Goal: Task Accomplishment & Management: Manage account settings

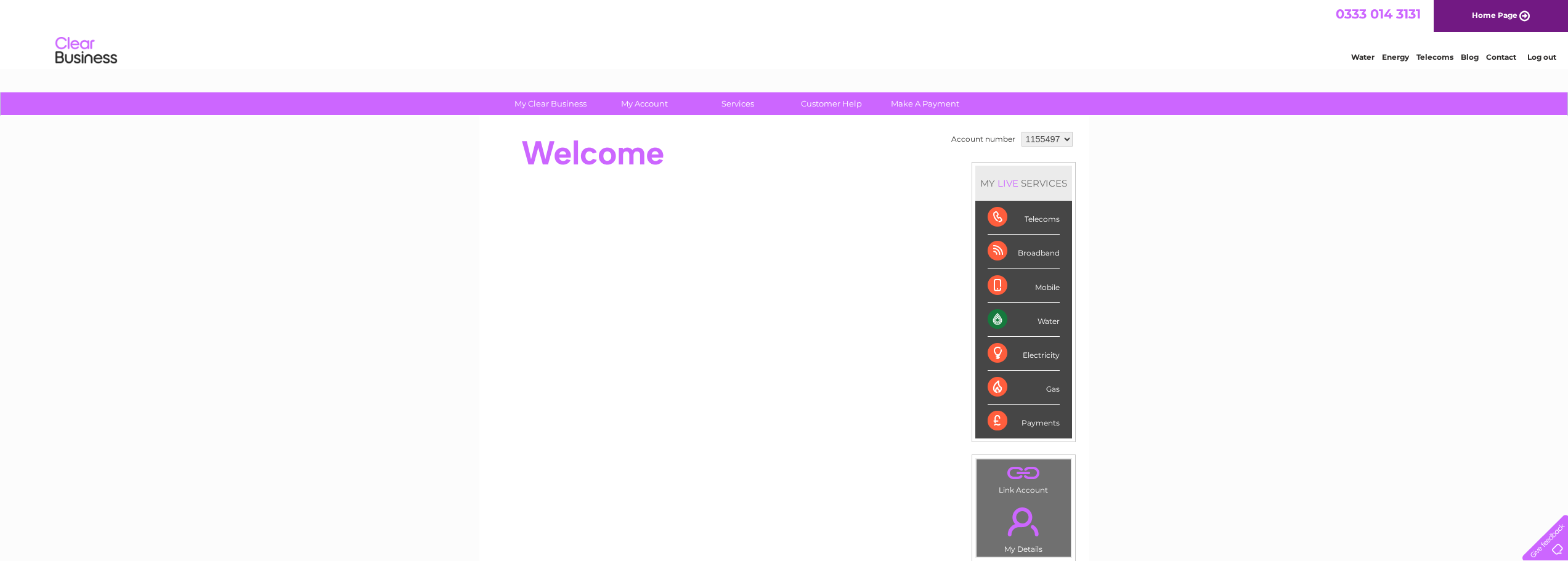
click at [1064, 141] on select "1155497 1155504 1155508 1155510" at bounding box center [1047, 139] width 51 height 15
select select "1155510"
click at [1022, 132] on select "1155497 1155504 1155508 1155510" at bounding box center [1047, 139] width 51 height 15
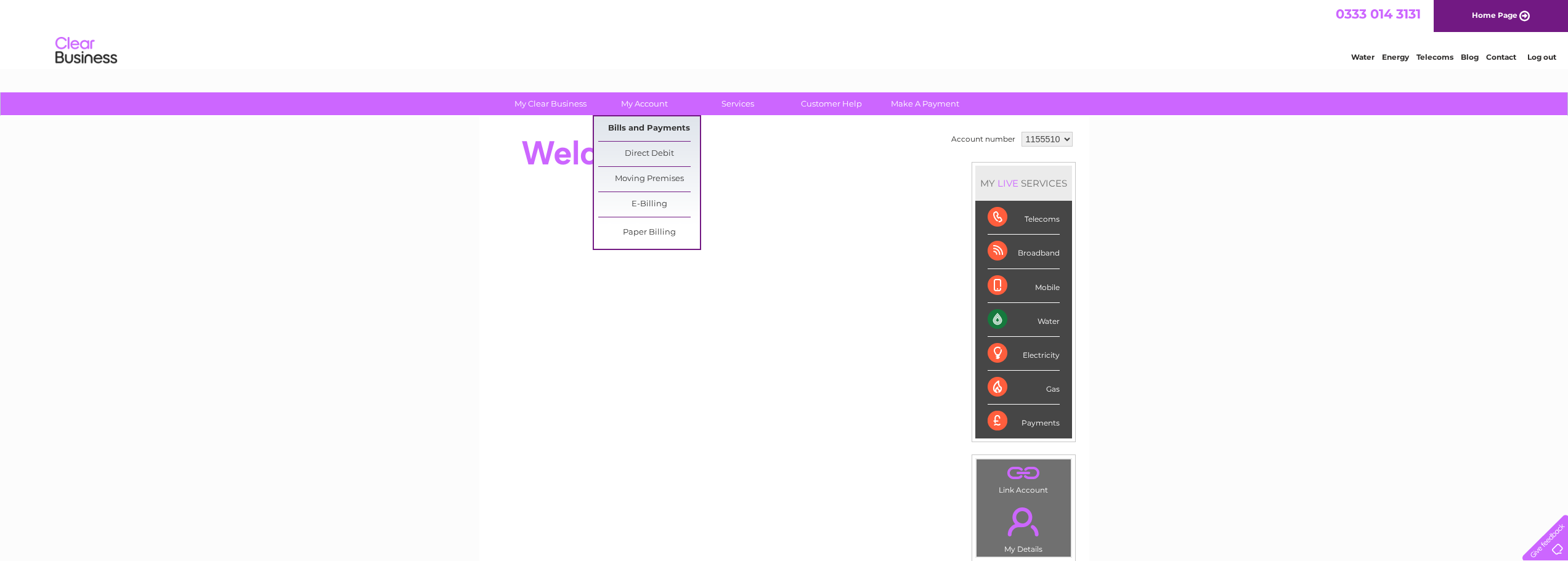
click at [644, 121] on link "Bills and Payments" at bounding box center [649, 128] width 102 height 24
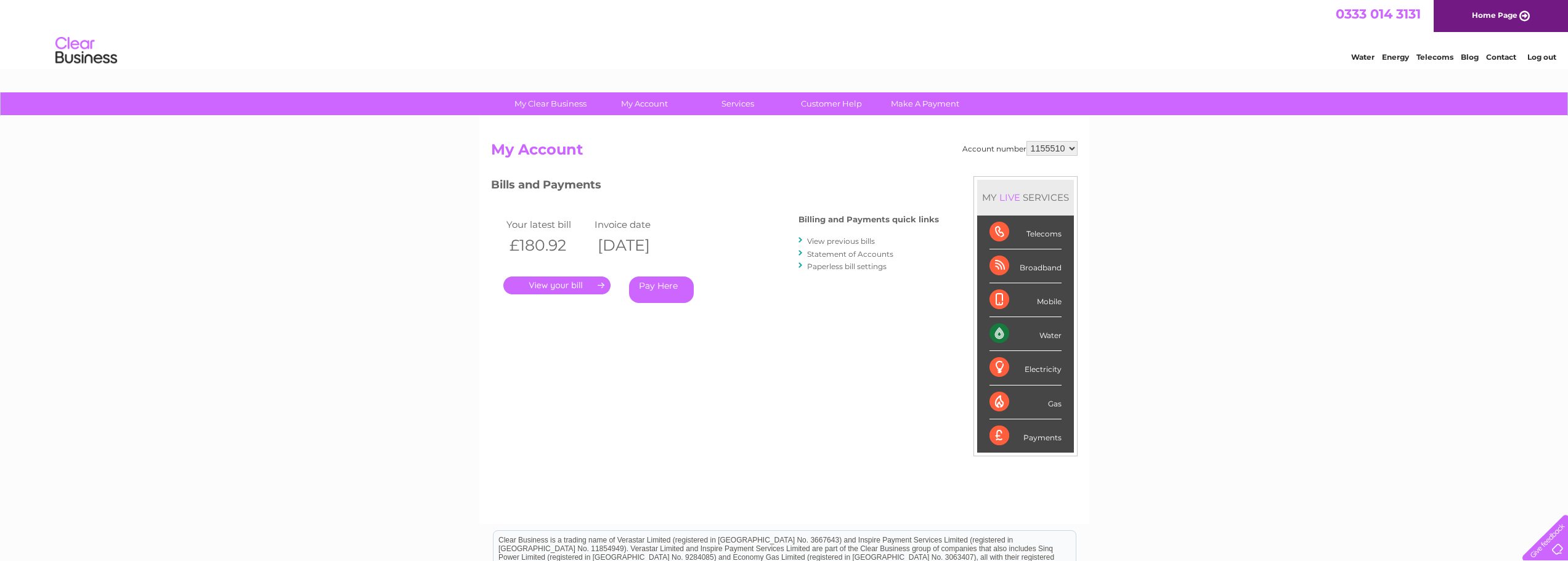
click at [836, 243] on link "View previous bills" at bounding box center [840, 240] width 67 height 9
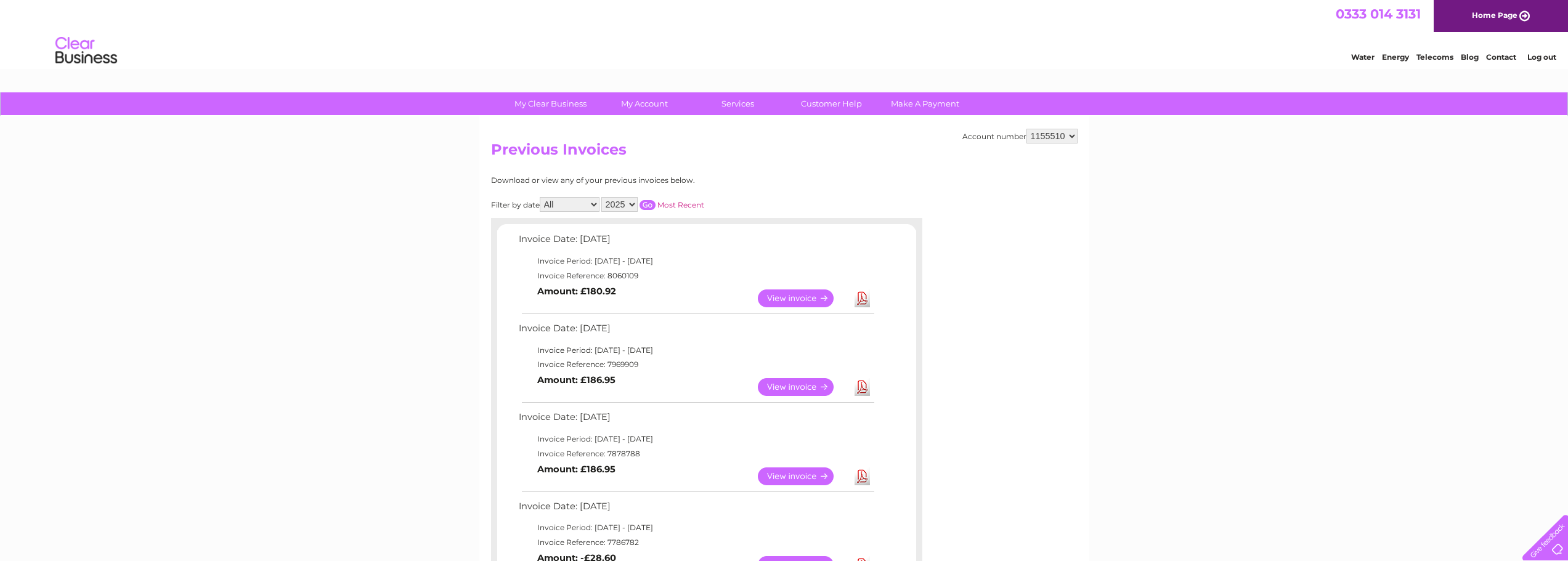
click at [821, 386] on link "View" at bounding box center [803, 387] width 91 height 18
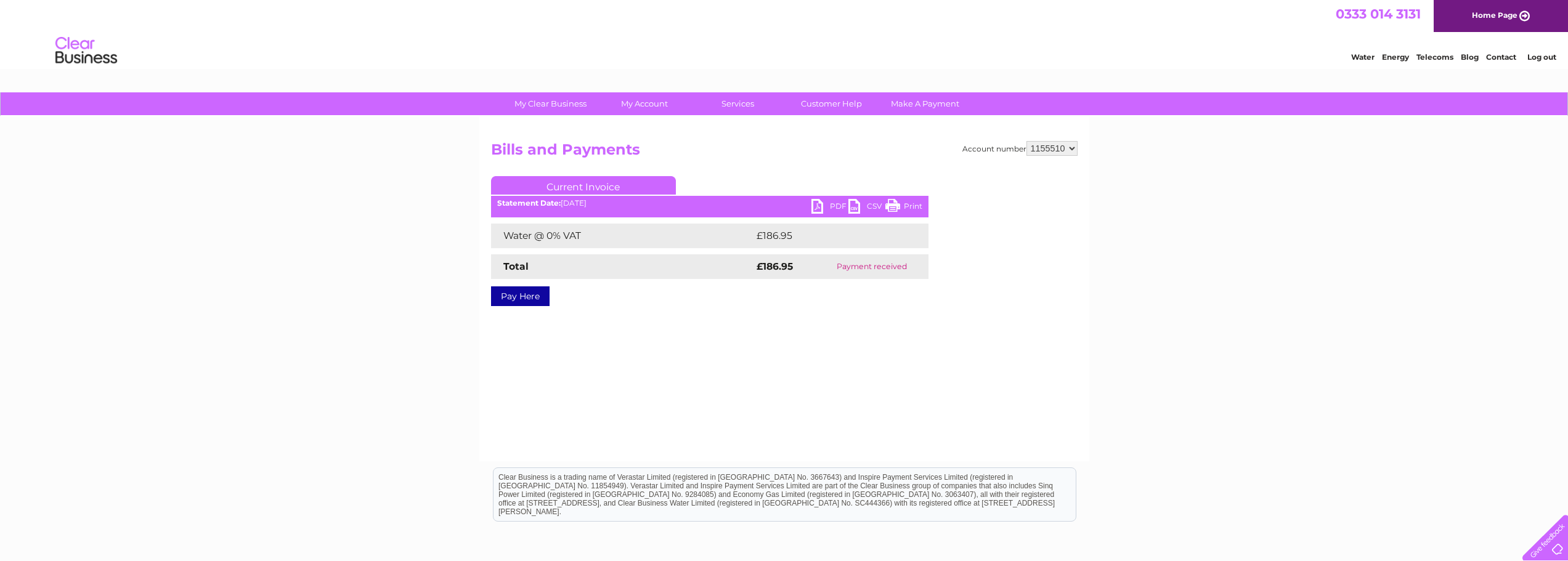
click at [826, 204] on link "PDF" at bounding box center [830, 208] width 37 height 18
click at [605, 185] on link "Current Invoice" at bounding box center [584, 185] width 185 height 19
click at [611, 185] on link "Current Invoice" at bounding box center [584, 185] width 185 height 19
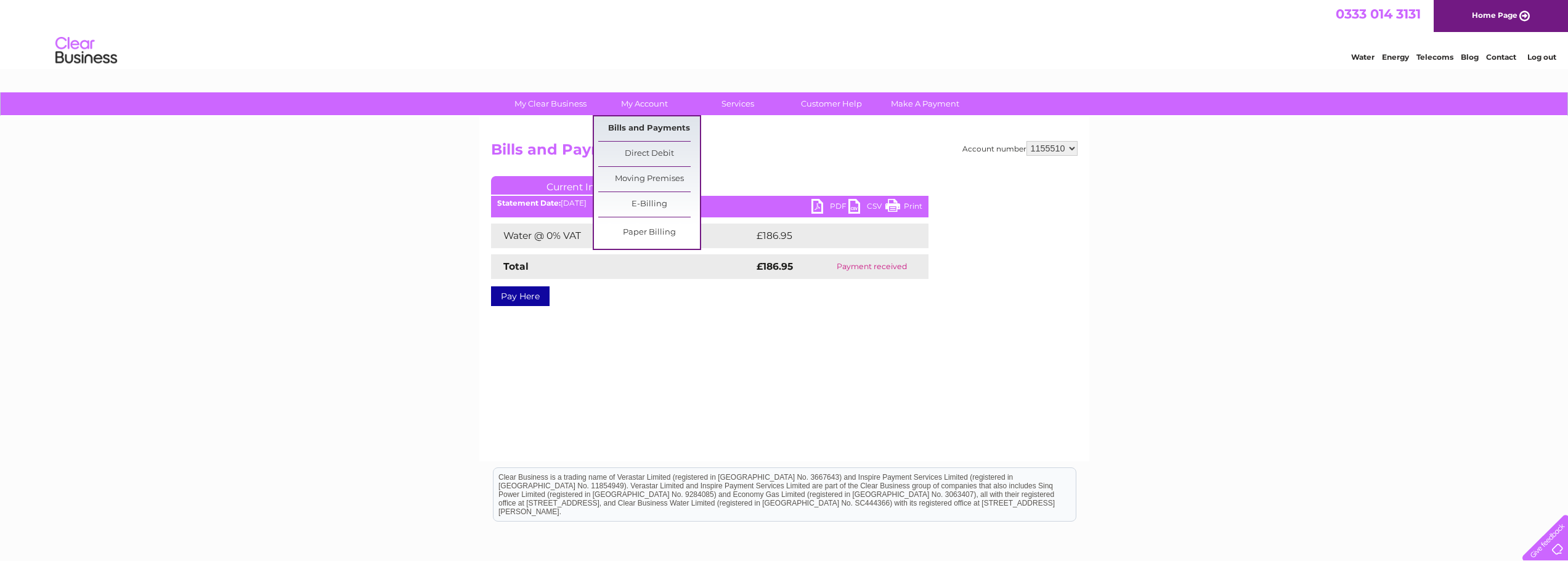
click at [660, 129] on link "Bills and Payments" at bounding box center [649, 128] width 102 height 24
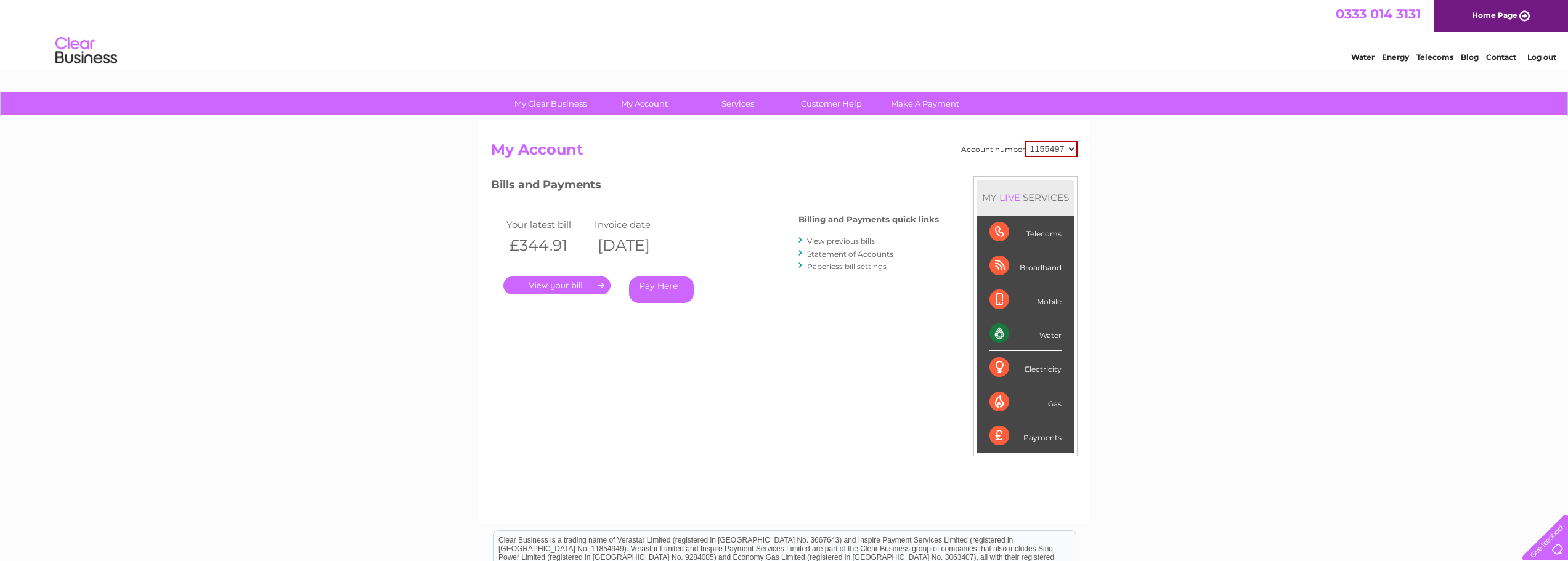
click at [598, 287] on link "." at bounding box center [557, 286] width 107 height 18
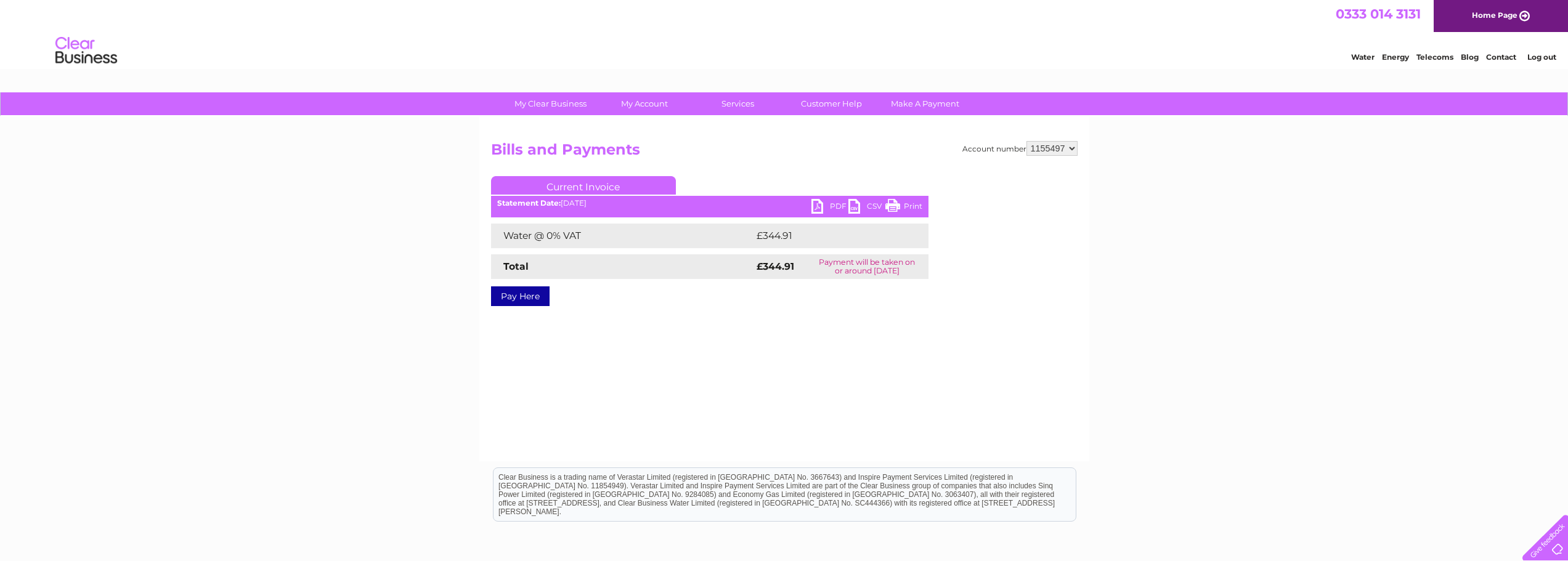
click at [1071, 150] on select "1155497 1155504 1155508 1155510" at bounding box center [1052, 149] width 51 height 15
select select "1155510"
click at [1027, 141] on select "1155497 1155504 1155508 1155510" at bounding box center [1052, 149] width 51 height 15
click at [824, 205] on link "PDF" at bounding box center [830, 208] width 37 height 18
